Goal: Navigation & Orientation: Find specific page/section

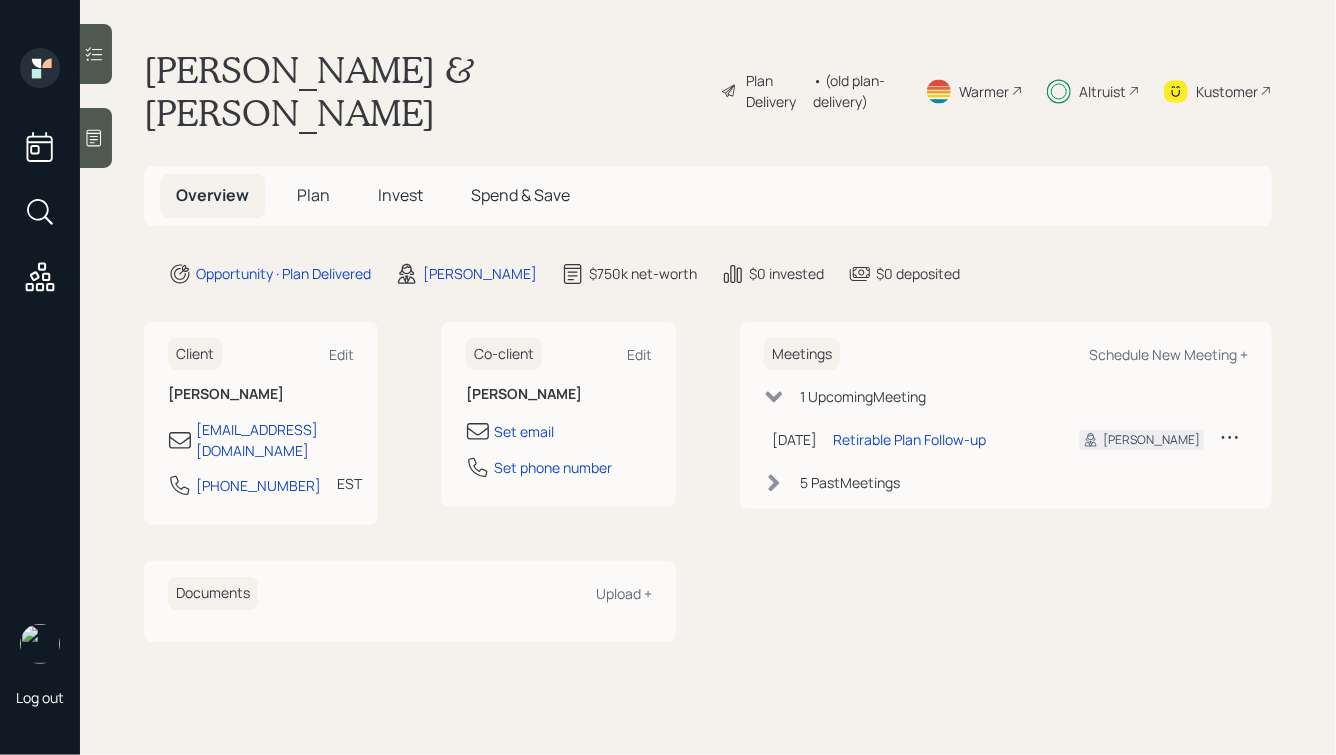
click at [402, 184] on span "Invest" at bounding box center [400, 195] width 45 height 22
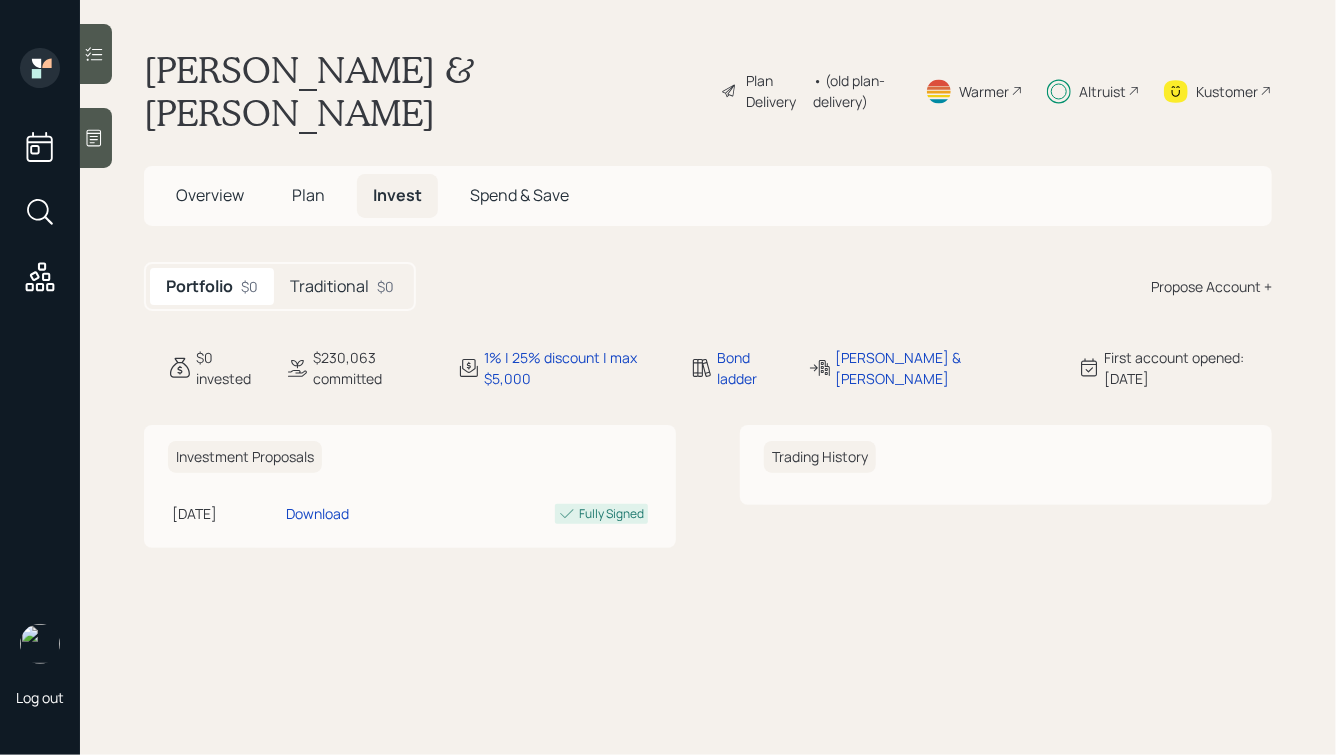
click at [320, 277] on h5 "Traditional" at bounding box center [329, 286] width 79 height 19
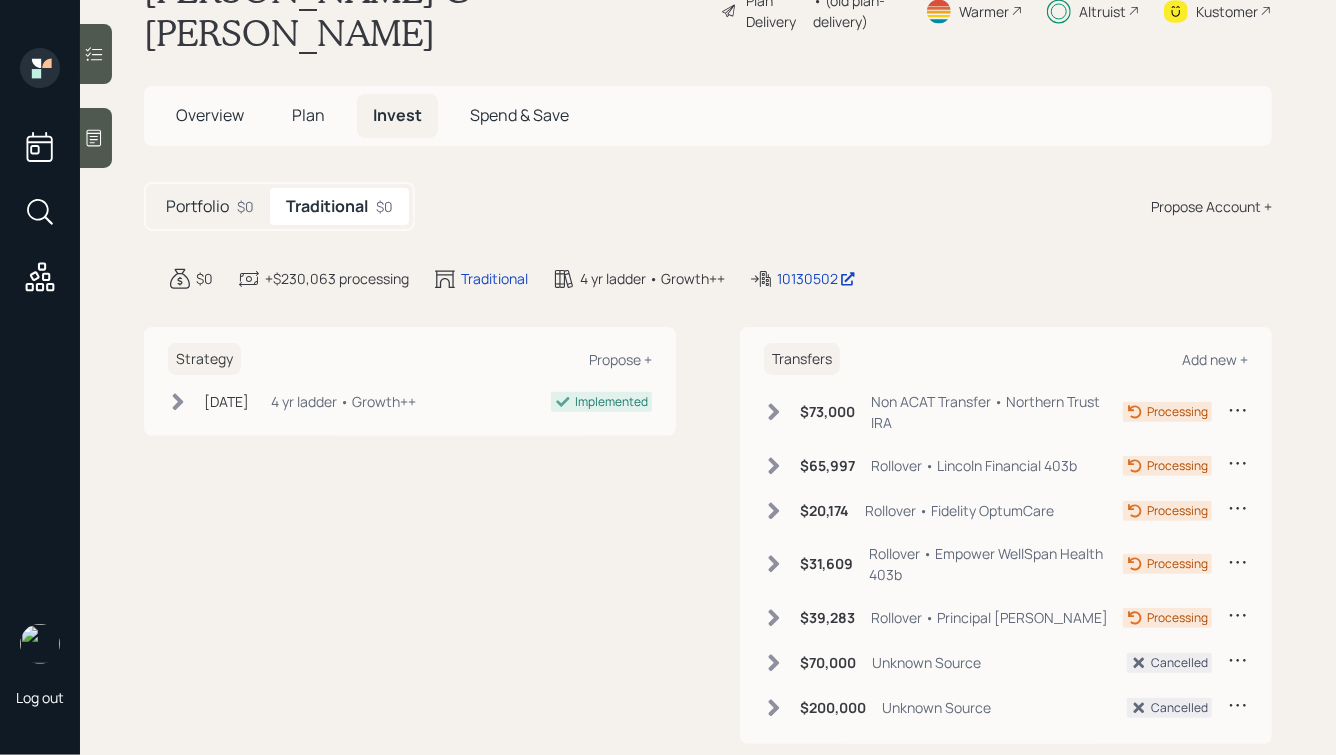
scroll to position [93, 0]
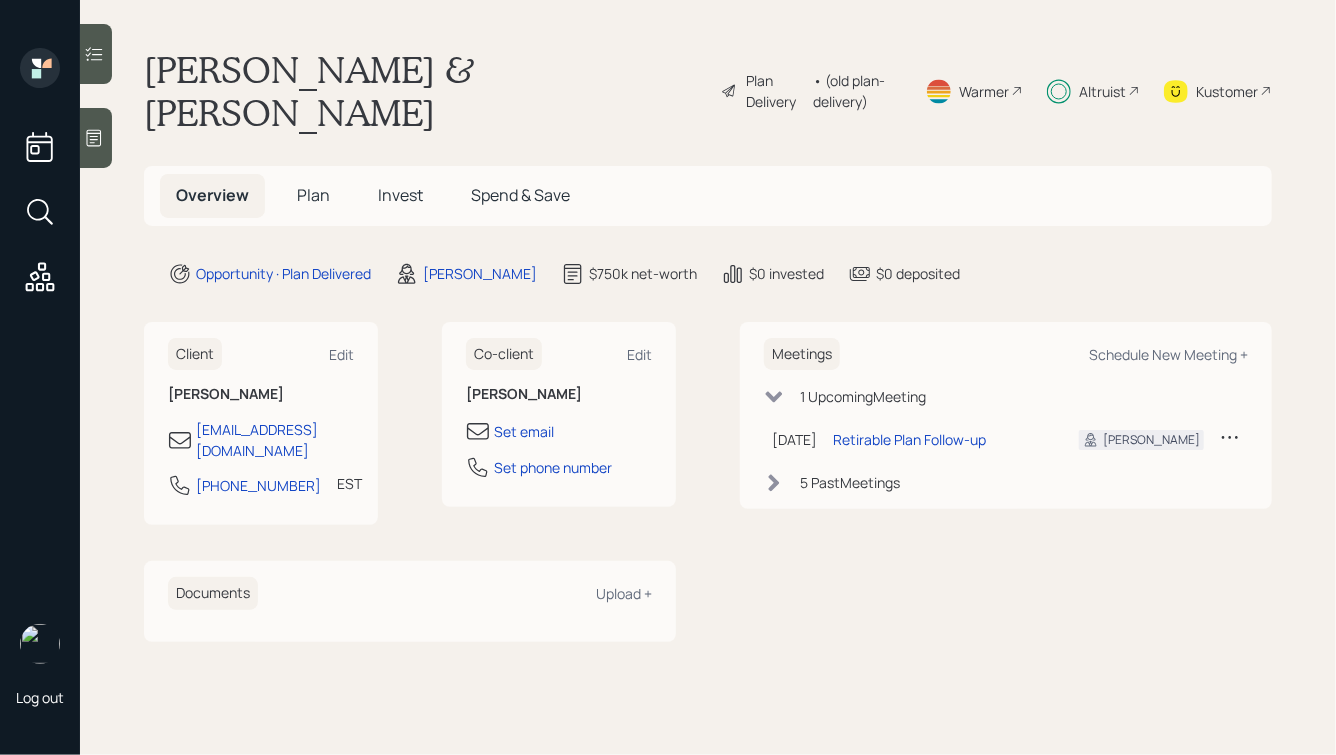
click at [326, 184] on span "Plan" at bounding box center [313, 195] width 33 height 22
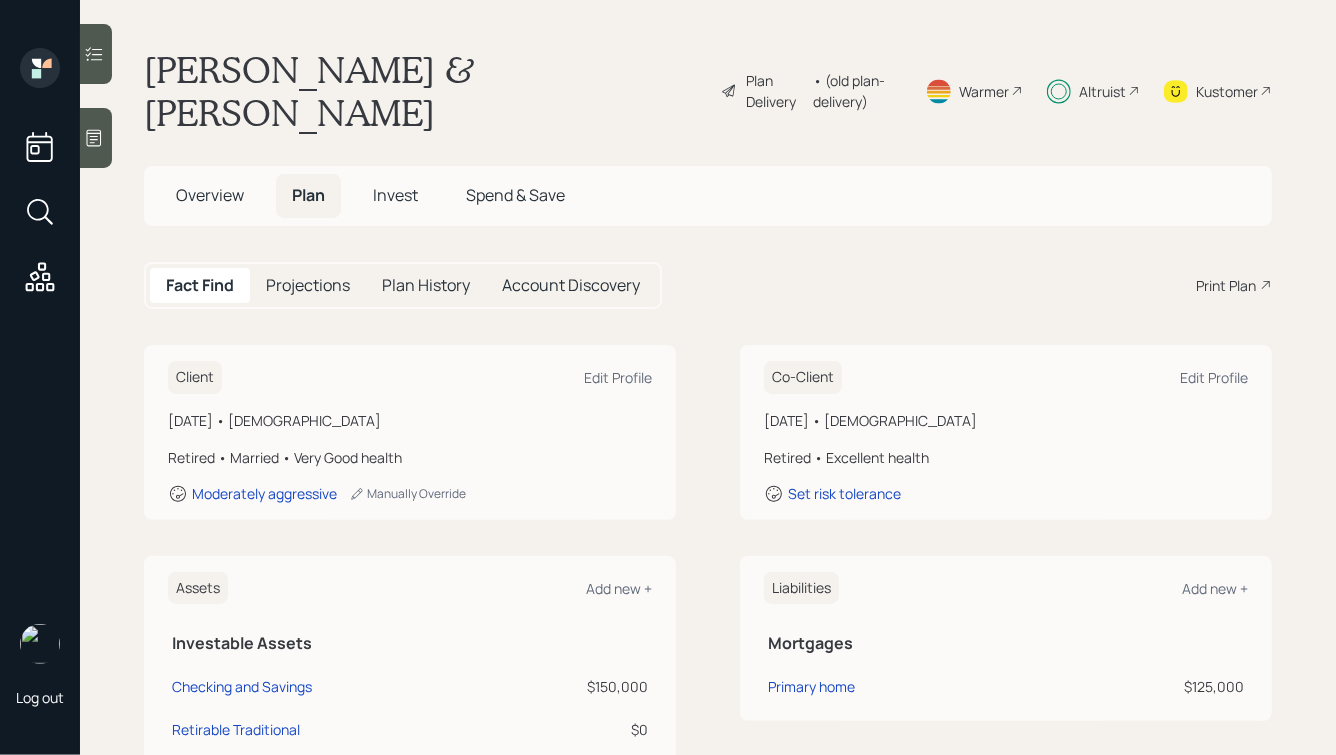
click at [376, 184] on span "Invest" at bounding box center [395, 195] width 45 height 22
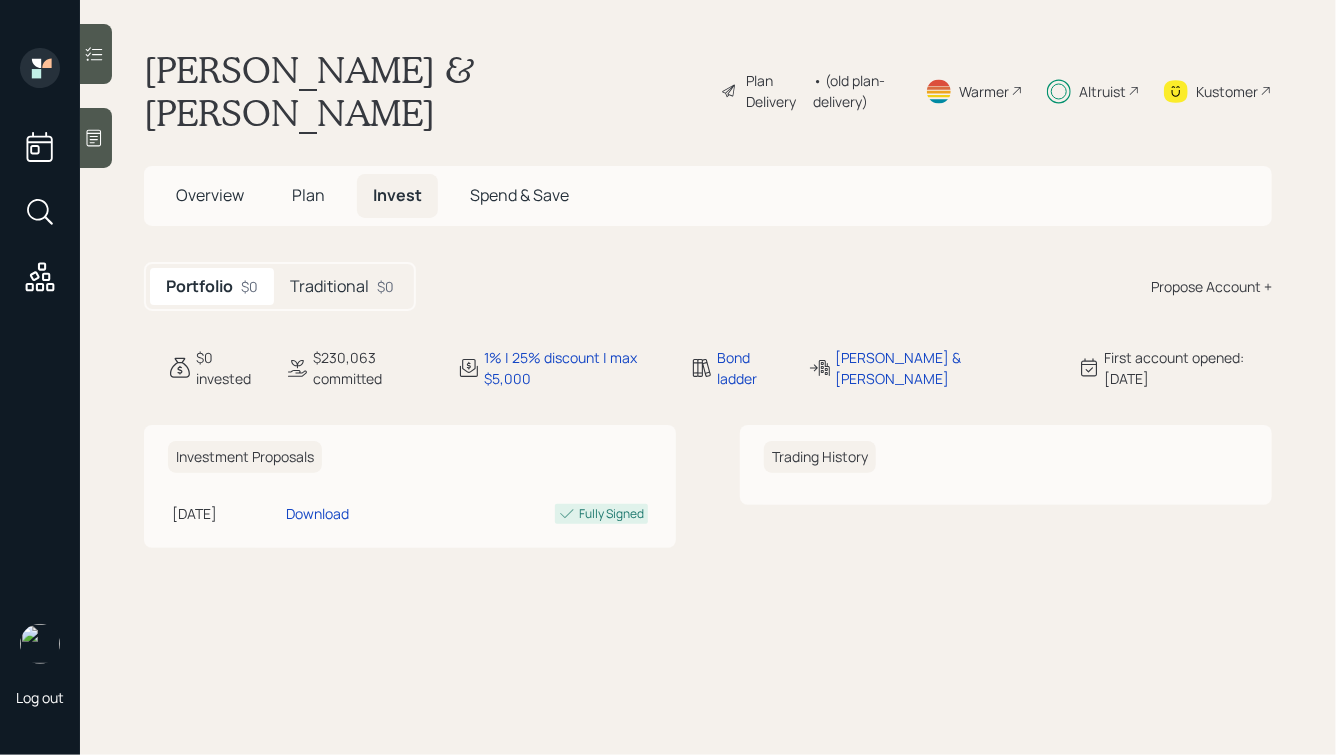
click at [341, 277] on h5 "Traditional" at bounding box center [329, 286] width 79 height 19
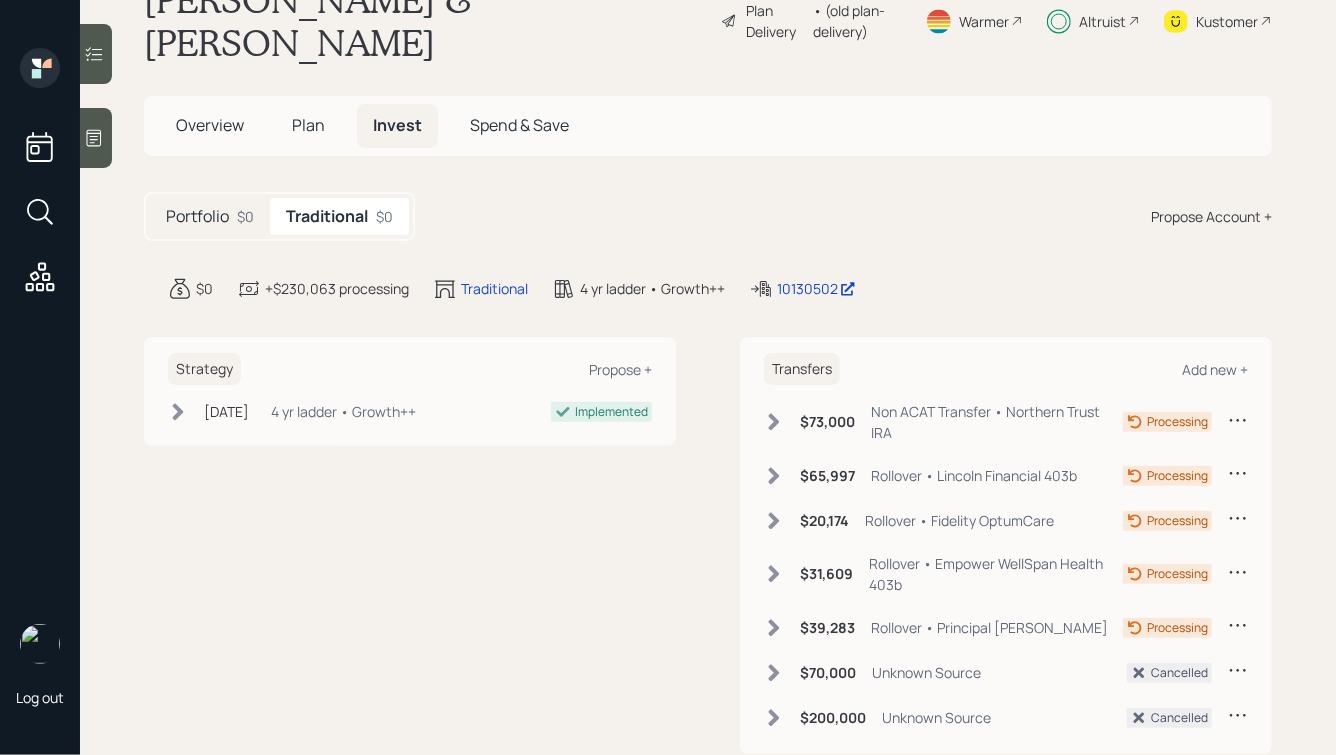
scroll to position [93, 0]
